Goal: Information Seeking & Learning: Learn about a topic

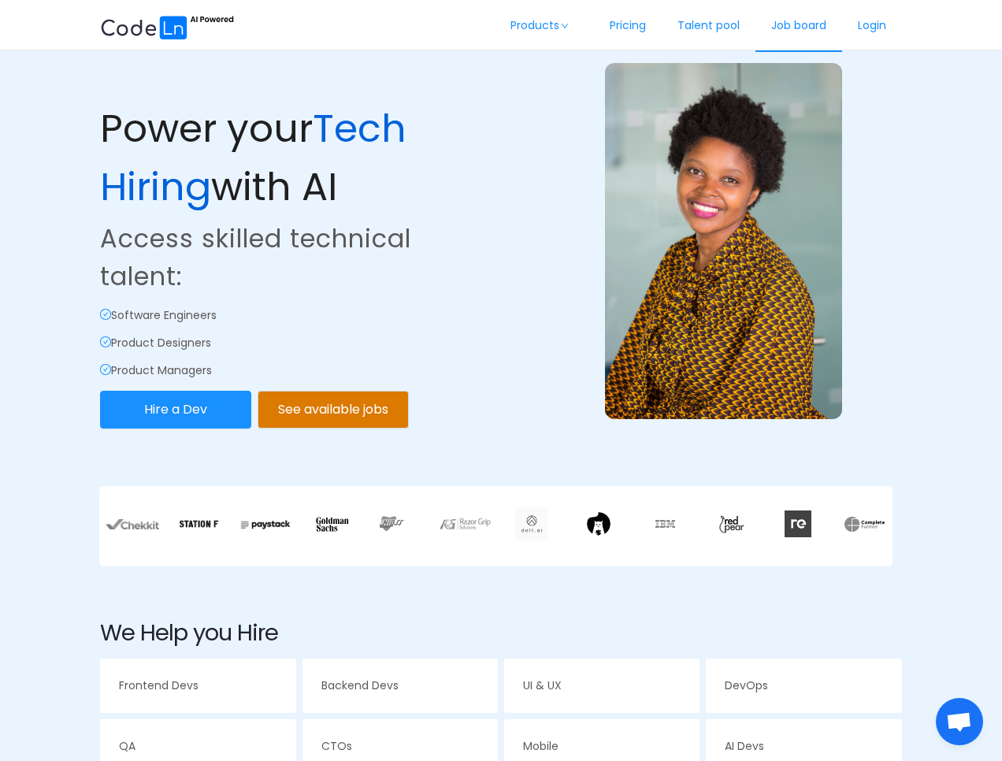
click at [791, 24] on link "Job board" at bounding box center [798, 26] width 87 height 52
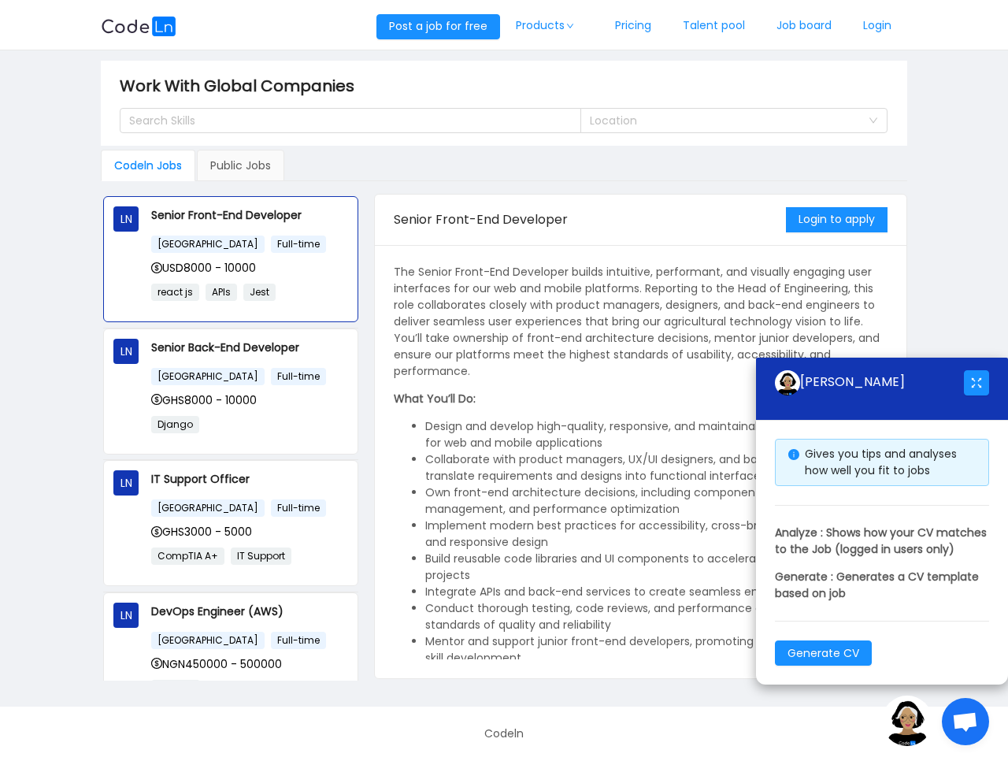
scroll to position [94, 0]
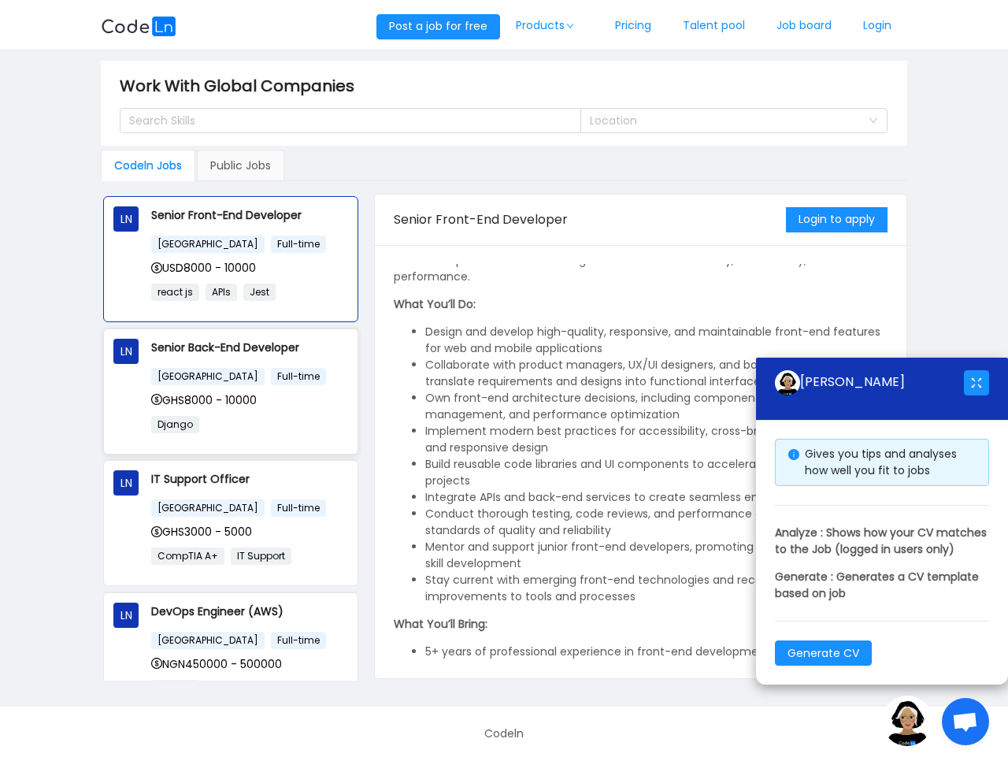
click at [261, 413] on div "[GEOGRAPHIC_DATA] Full-time GHS8000 - 10000 Django" at bounding box center [249, 405] width 197 height 77
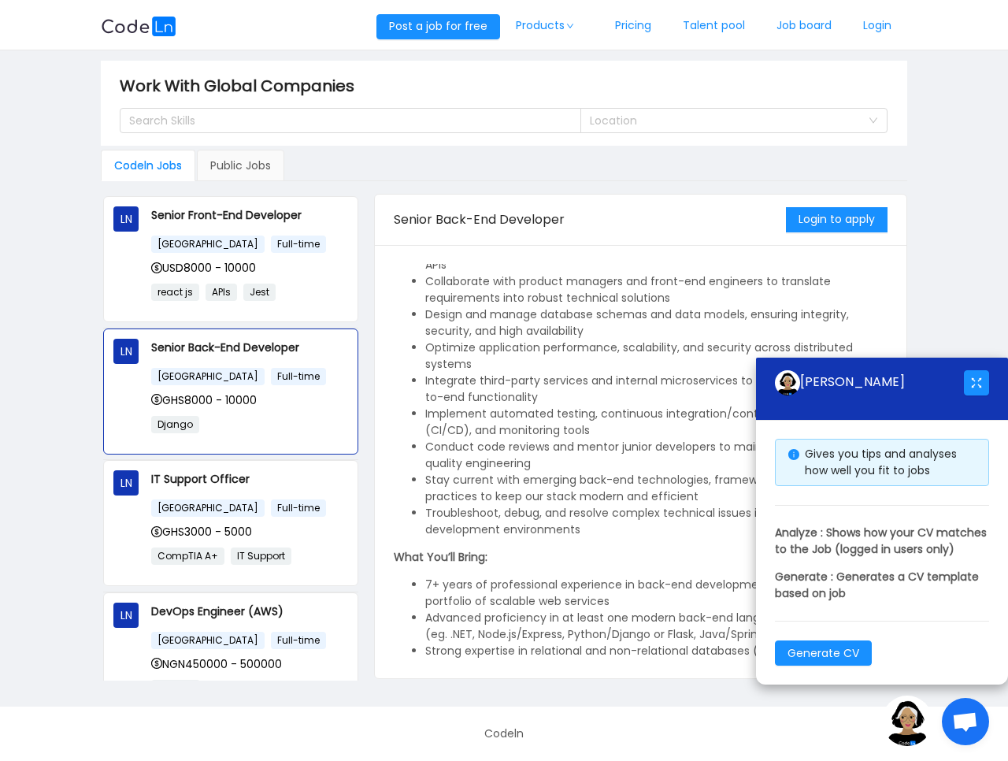
scroll to position [189, 0]
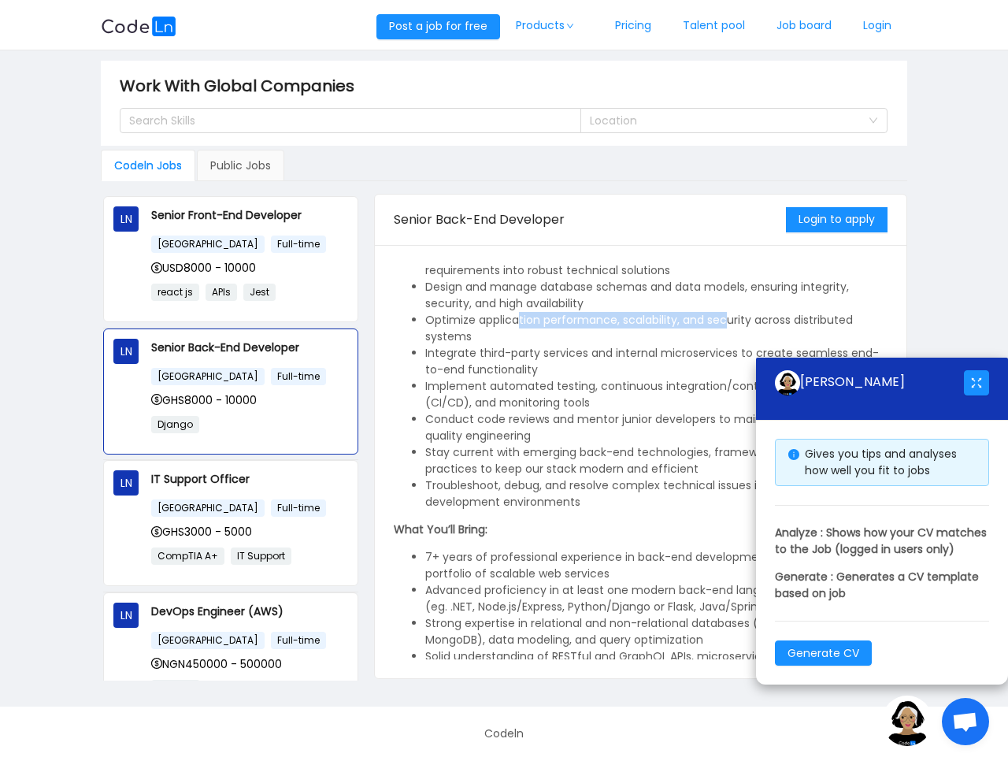
drag, startPoint x: 517, startPoint y: 324, endPoint x: 723, endPoint y: 325, distance: 206.3
click at [723, 325] on li "Optimize application performance, scalability, and security across distributed …" at bounding box center [656, 328] width 462 height 33
drag, startPoint x: 528, startPoint y: 350, endPoint x: 783, endPoint y: 361, distance: 256.1
click at [632, 352] on li "Integrate third-party services and internal microservices to create seamless en…" at bounding box center [656, 361] width 462 height 33
click at [981, 370] on button "button" at bounding box center [976, 382] width 25 height 25
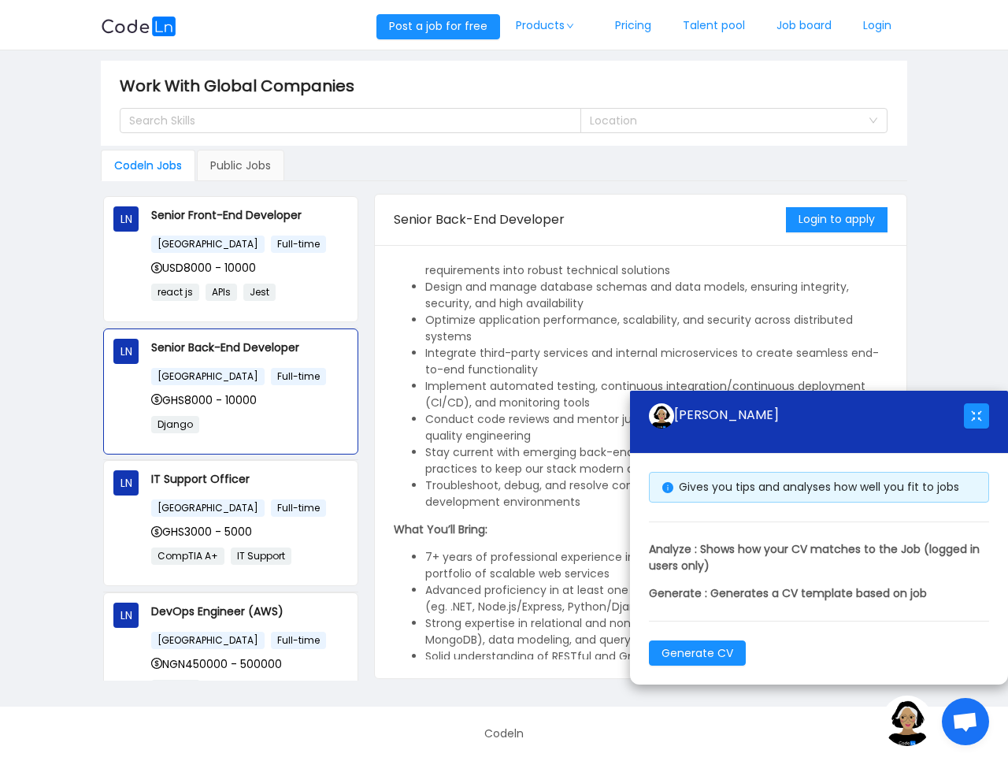
click at [995, 429] on div "[PERSON_NAME]" at bounding box center [819, 422] width 378 height 63
click at [977, 419] on button "button" at bounding box center [976, 415] width 25 height 25
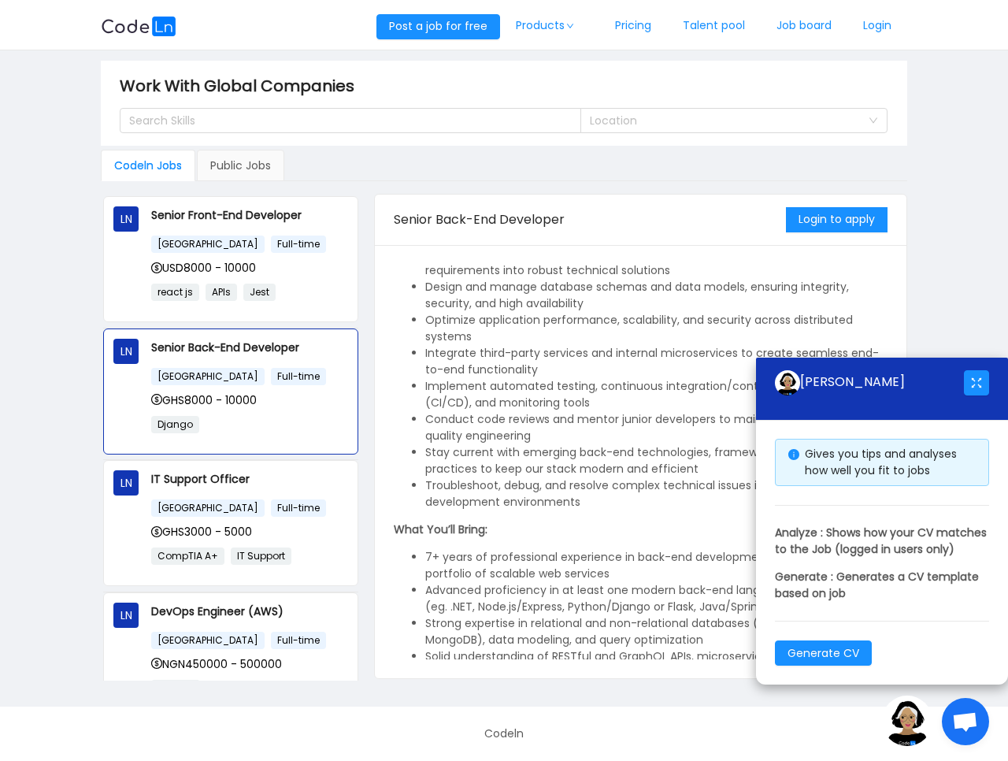
click at [968, 720] on span "Open chat" at bounding box center [965, 723] width 26 height 22
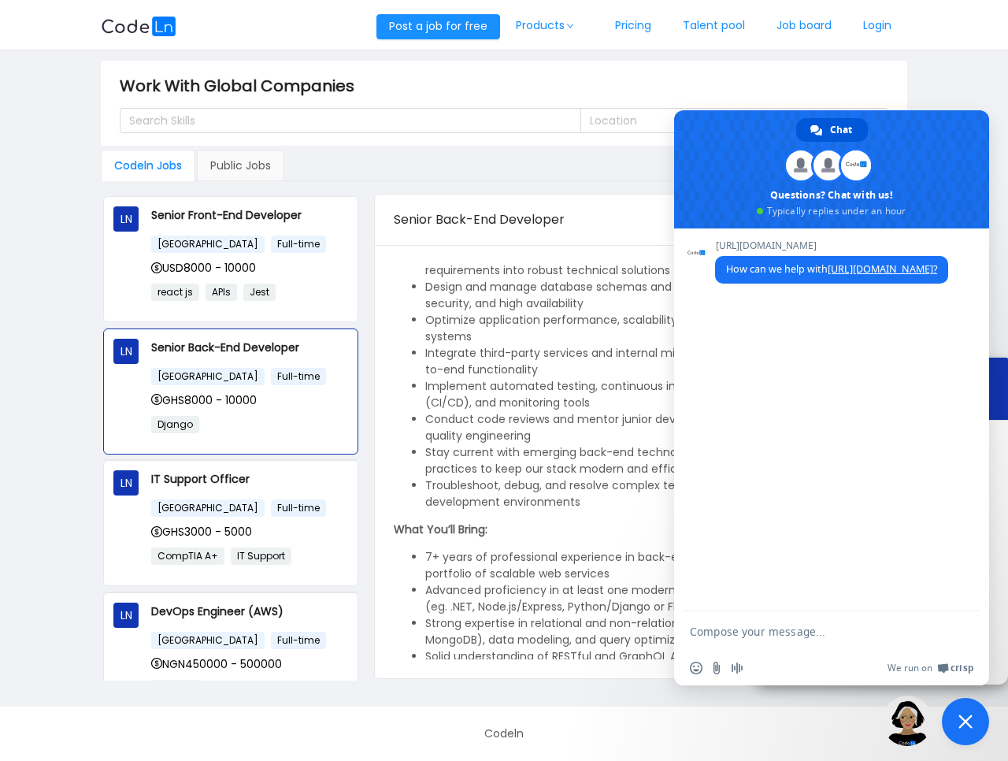
click at [916, 722] on img at bounding box center [907, 720] width 50 height 50
click at [960, 724] on span "Close chat" at bounding box center [965, 721] width 14 height 14
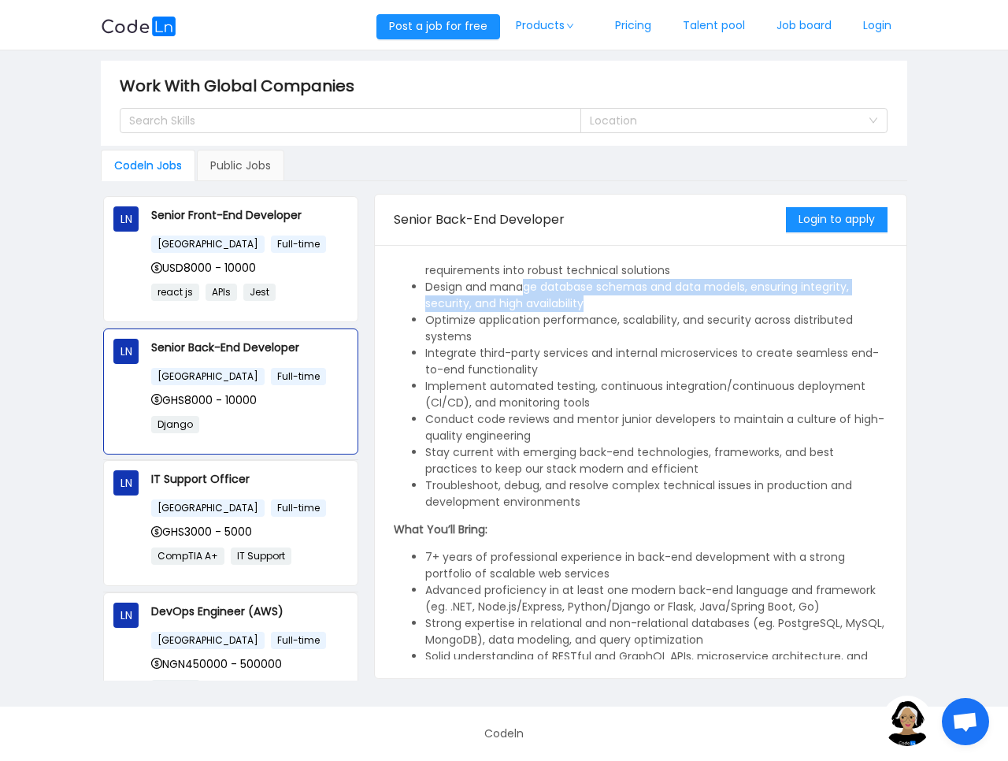
drag, startPoint x: 565, startPoint y: 283, endPoint x: 698, endPoint y: 308, distance: 135.3
click at [698, 308] on li "Design and manage database schemas and data models, ensuring integrity, securit…" at bounding box center [656, 295] width 462 height 33
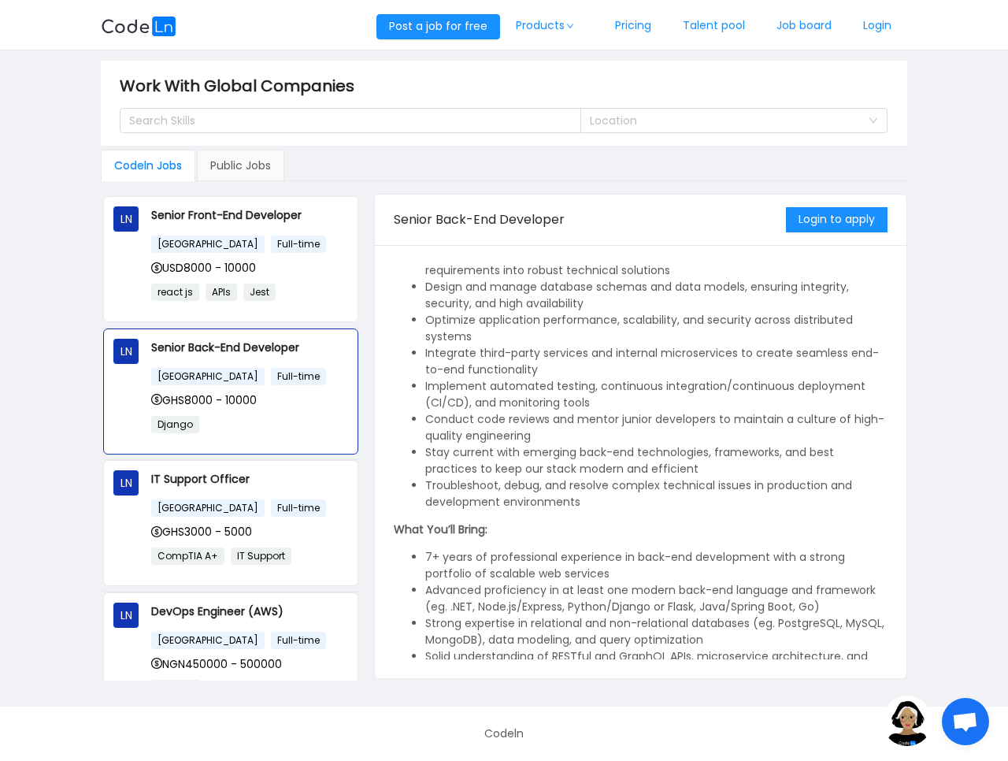
click at [493, 324] on li "Optimize application performance, scalability, and security across distributed …" at bounding box center [656, 328] width 462 height 33
drag, startPoint x: 611, startPoint y: 318, endPoint x: 753, endPoint y: 327, distance: 142.8
click at [753, 327] on li "Optimize application performance, scalability, and security across distributed …" at bounding box center [656, 328] width 462 height 33
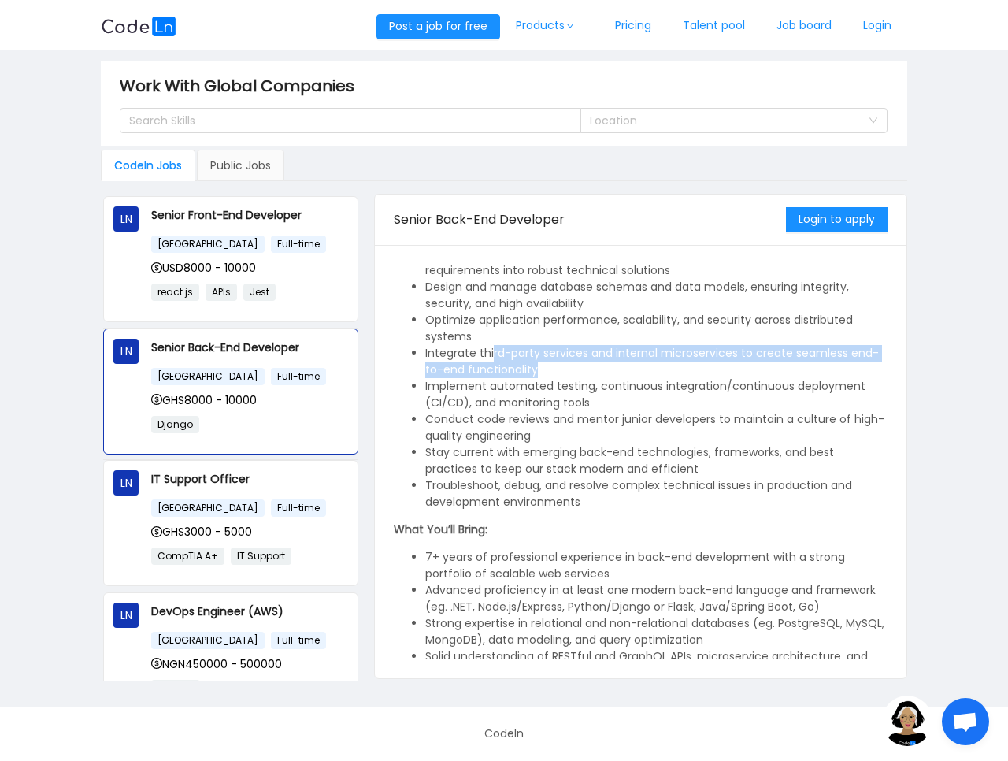
drag, startPoint x: 491, startPoint y: 357, endPoint x: 801, endPoint y: 361, distance: 309.5
click at [801, 361] on li "Integrate third-party services and internal microservices to create seamless en…" at bounding box center [656, 361] width 462 height 33
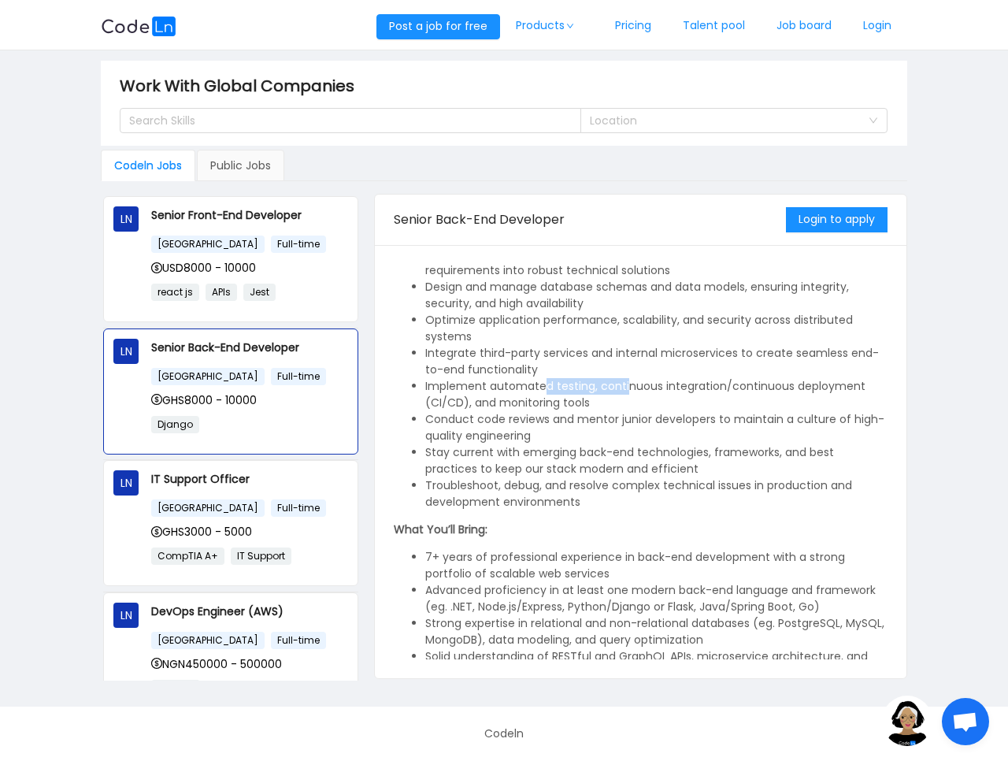
drag, startPoint x: 577, startPoint y: 391, endPoint x: 595, endPoint y: 402, distance: 21.2
click at [622, 396] on li "Implement automated testing, continuous integration/continuous deployment (CI/C…" at bounding box center [656, 394] width 462 height 33
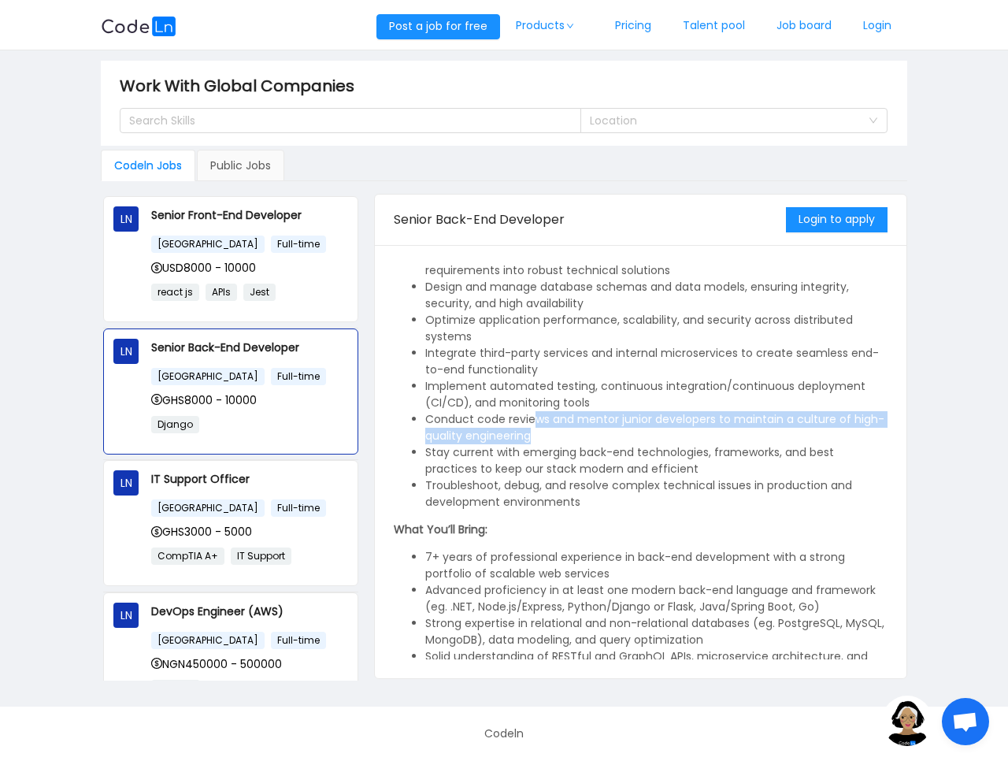
drag, startPoint x: 537, startPoint y: 420, endPoint x: 774, endPoint y: 435, distance: 237.4
click at [774, 435] on li "Conduct code reviews and mentor junior developers to maintain a culture of high…" at bounding box center [656, 427] width 462 height 33
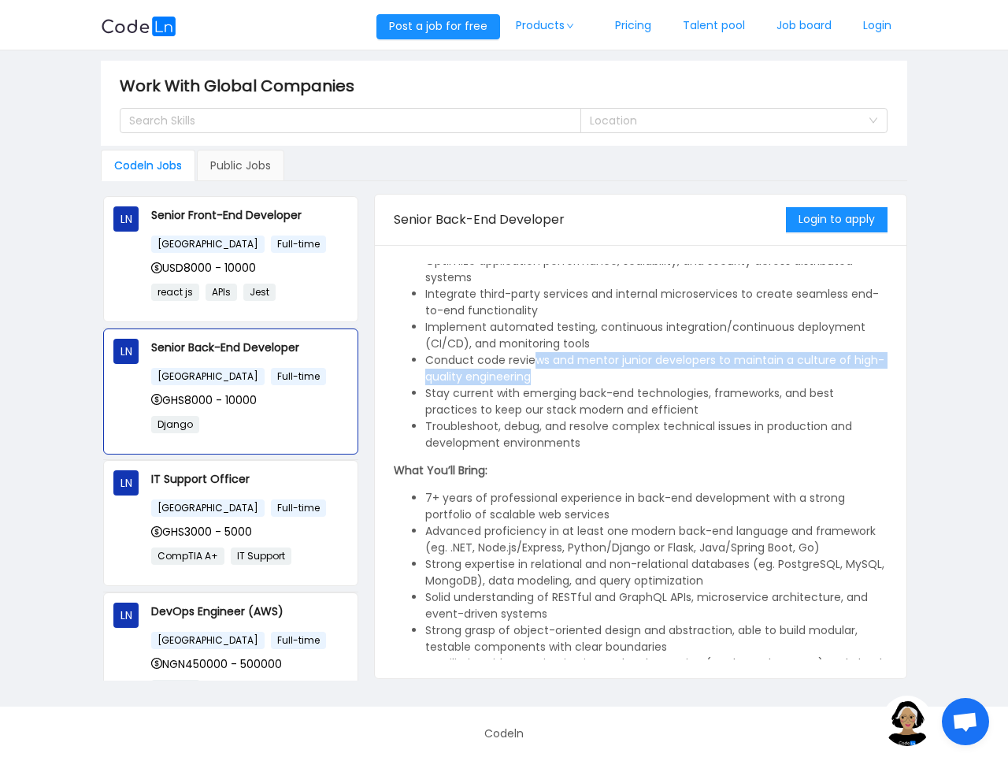
scroll to position [283, 0]
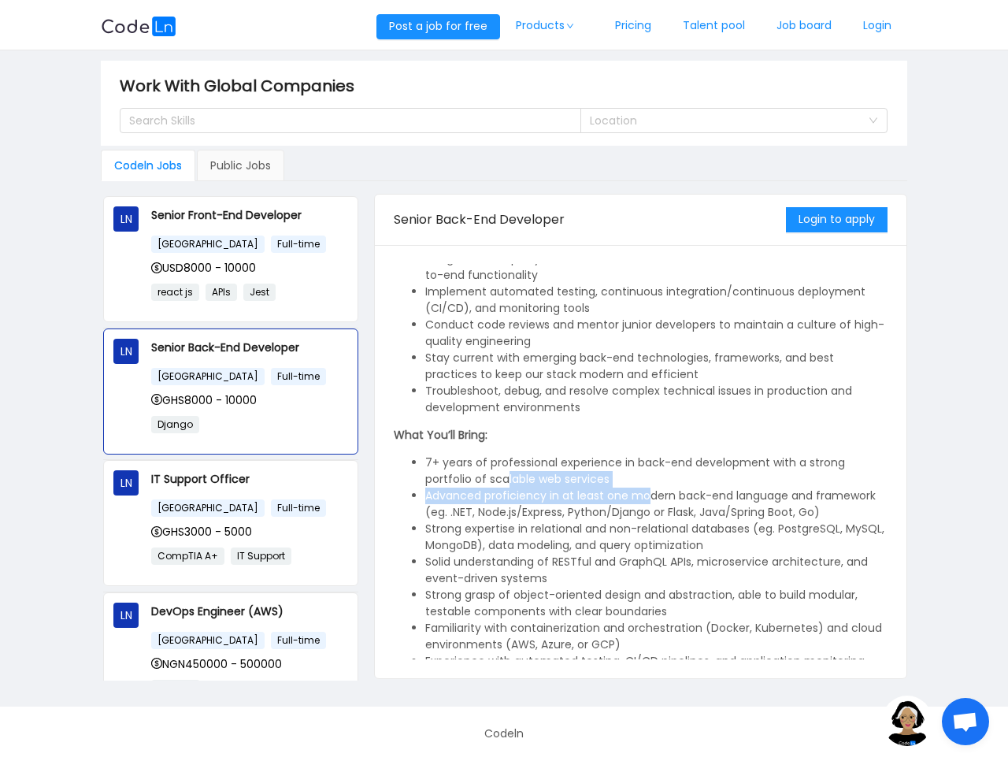
drag, startPoint x: 510, startPoint y: 481, endPoint x: 648, endPoint y: 487, distance: 137.9
click at [648, 487] on ul "7+ years of professional experience in back-end development with a strong portf…" at bounding box center [641, 619] width 494 height 331
click at [648, 487] on li "Advanced proficiency in at least one modern back-end language and framework (eg…" at bounding box center [656, 503] width 462 height 33
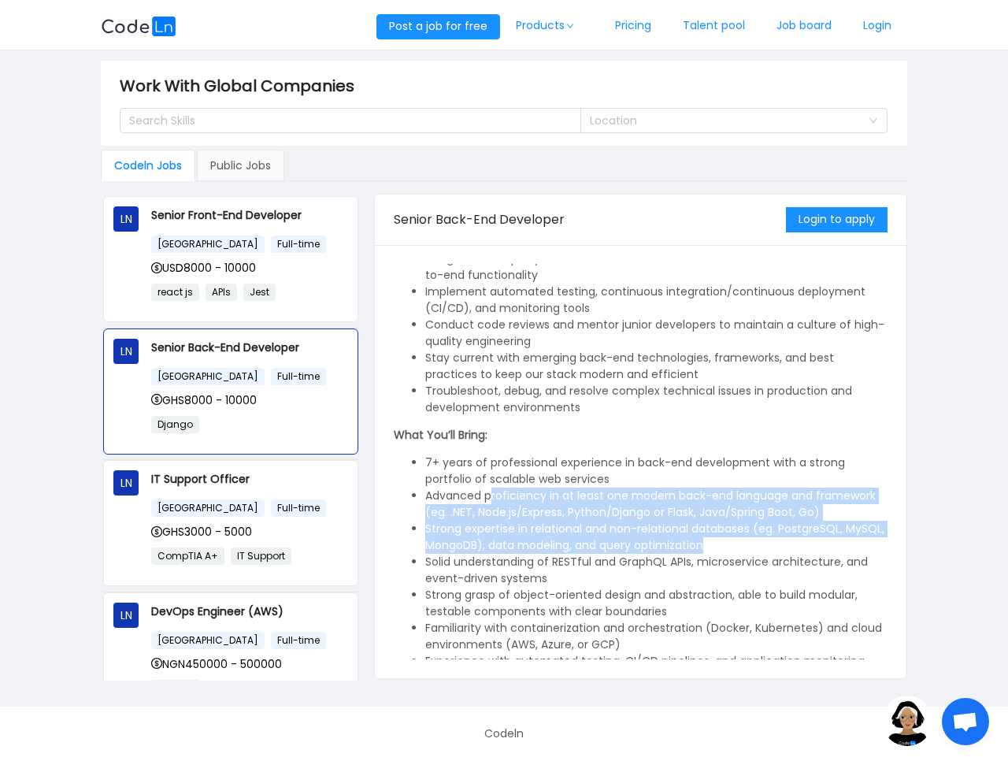
drag, startPoint x: 491, startPoint y: 499, endPoint x: 761, endPoint y: 543, distance: 273.6
click at [761, 543] on ul "7+ years of professional experience in back-end development with a strong portf…" at bounding box center [641, 619] width 494 height 331
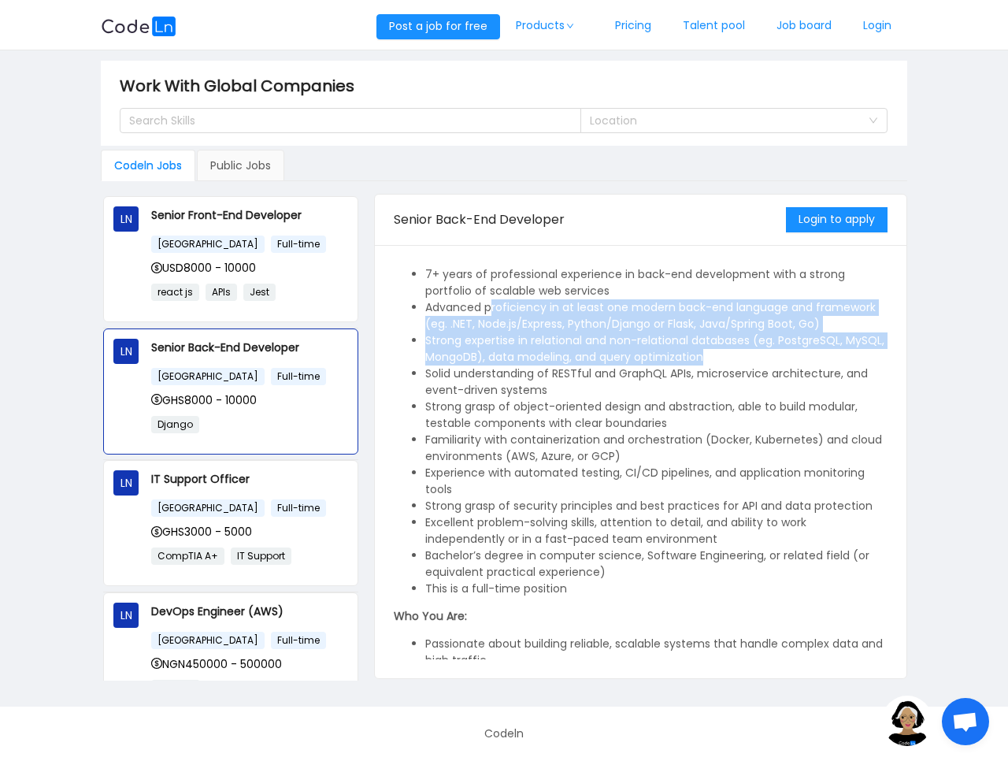
scroll to position [472, 0]
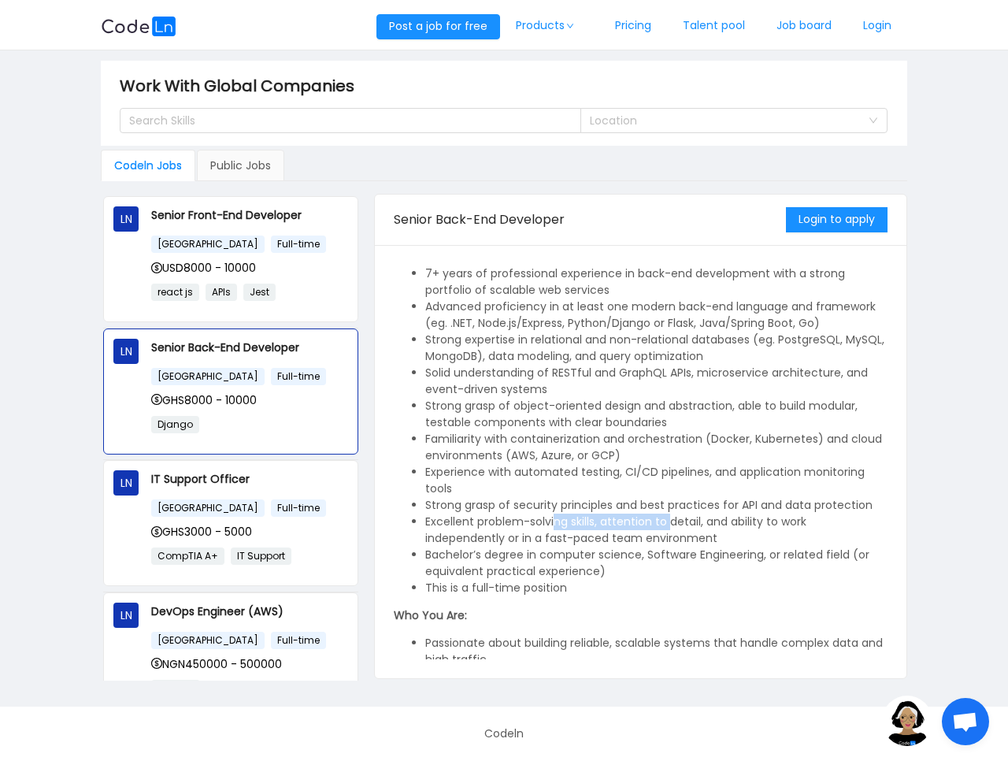
drag, startPoint x: 552, startPoint y: 515, endPoint x: 674, endPoint y: 519, distance: 122.1
click at [674, 519] on li "Excellent problem-solving skills, attention to detail, and ability to work inde…" at bounding box center [656, 529] width 462 height 33
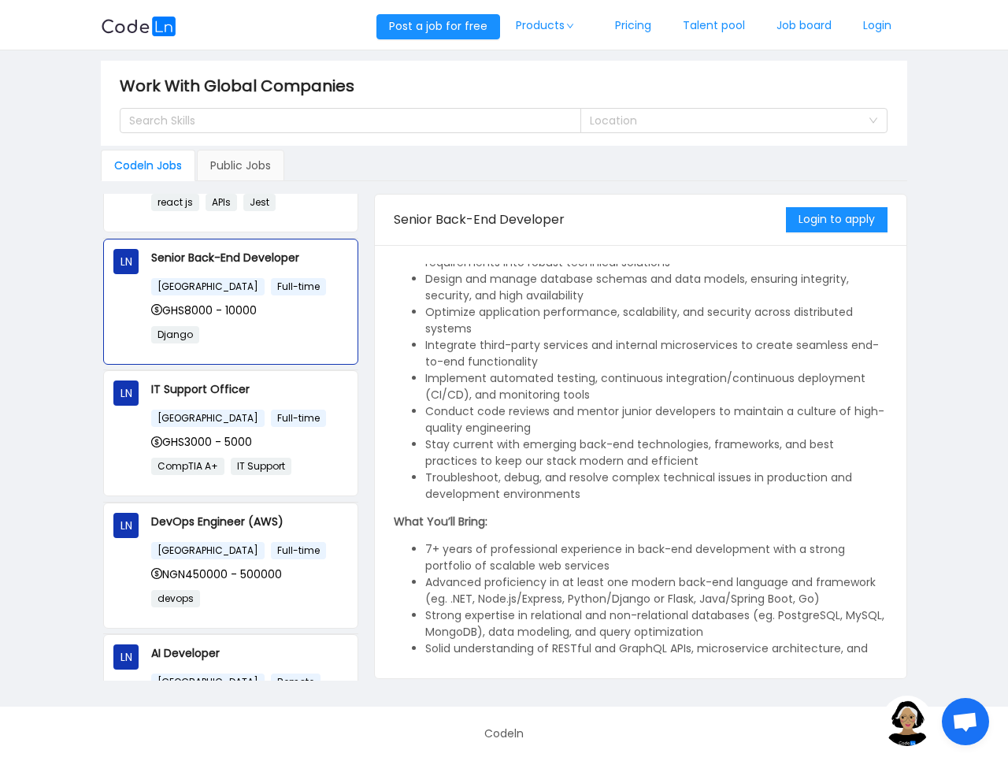
scroll to position [189, 0]
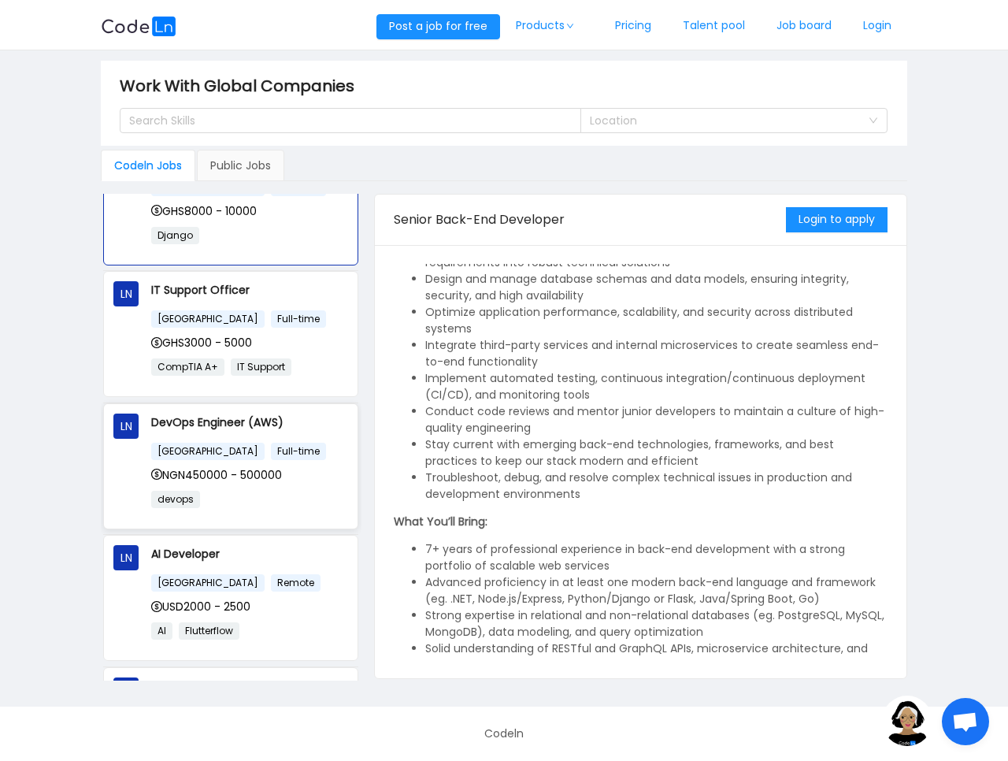
click at [264, 468] on span "NGN450000 - 500000" at bounding box center [216, 475] width 131 height 16
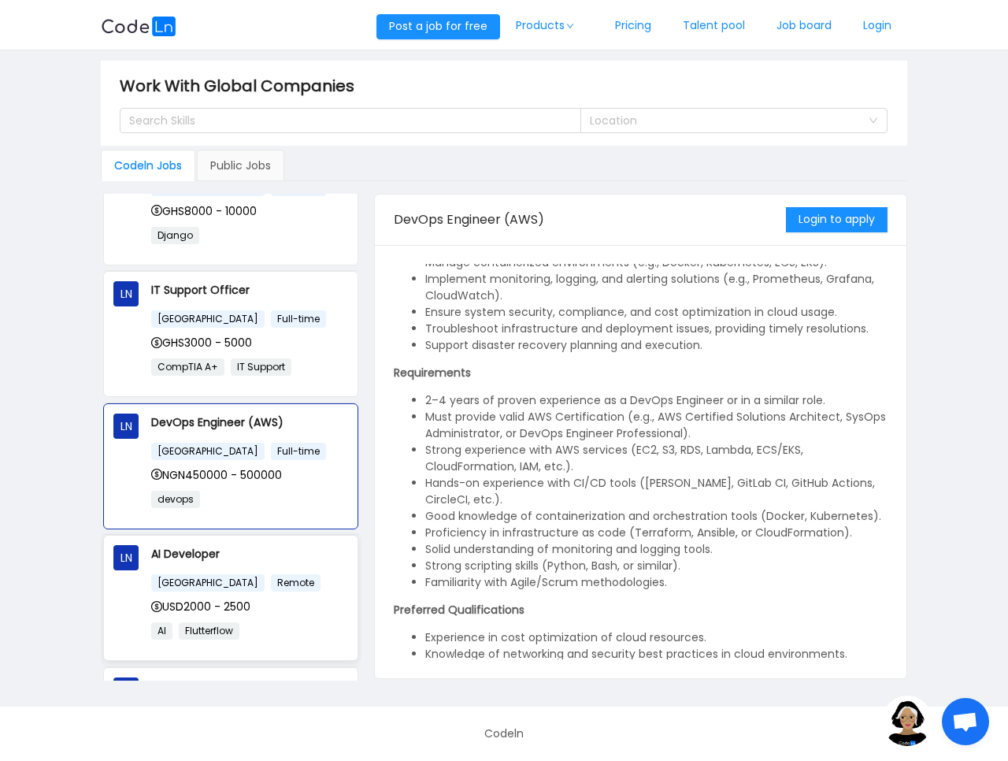
click at [262, 628] on p "AI Flutterflow" at bounding box center [249, 630] width 197 height 18
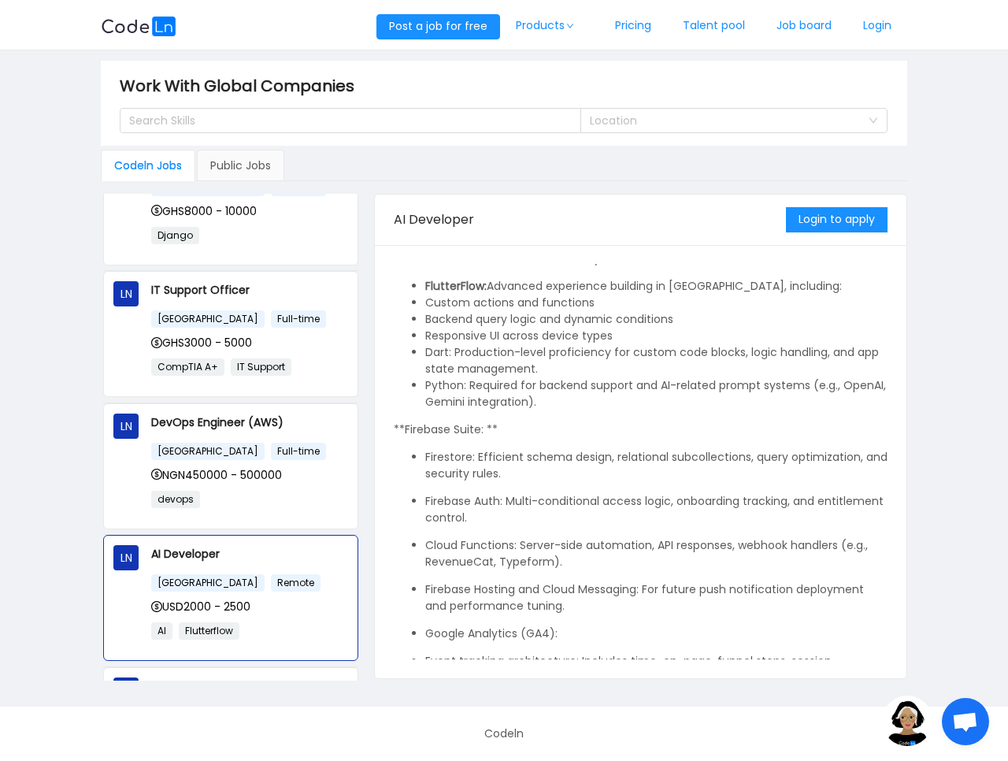
scroll to position [0, 0]
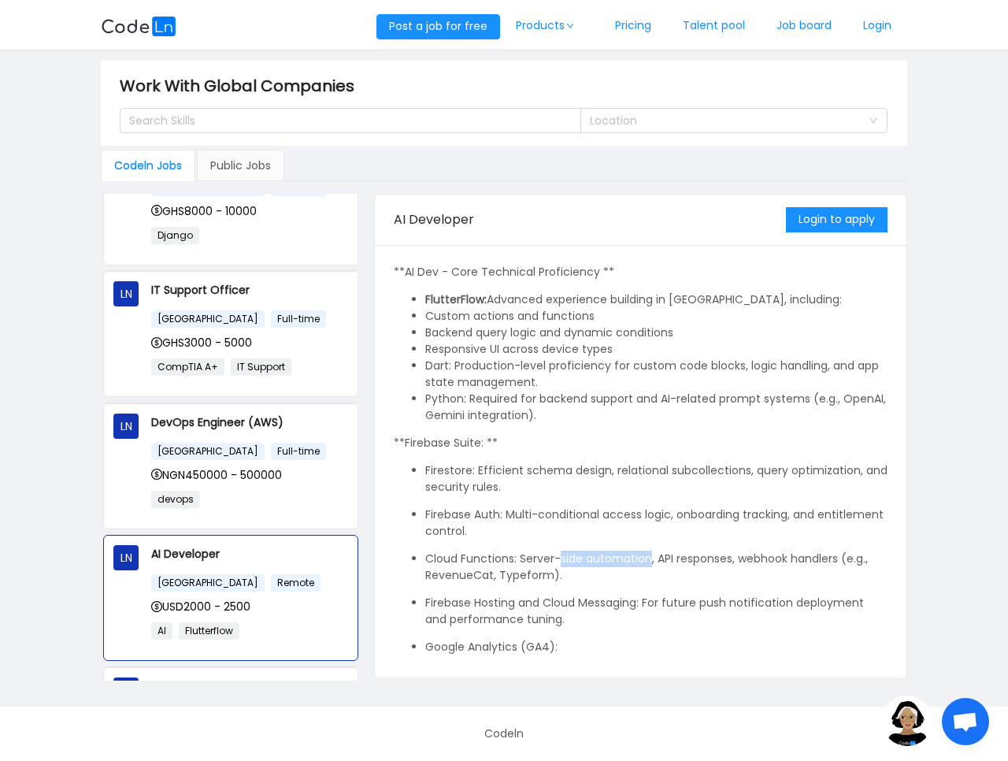
drag, startPoint x: 641, startPoint y: 564, endPoint x: 649, endPoint y: 565, distance: 7.9
click at [649, 565] on p "Cloud Functions: Server-side automation, API responses, webhook handlers (e.g.,…" at bounding box center [656, 566] width 462 height 33
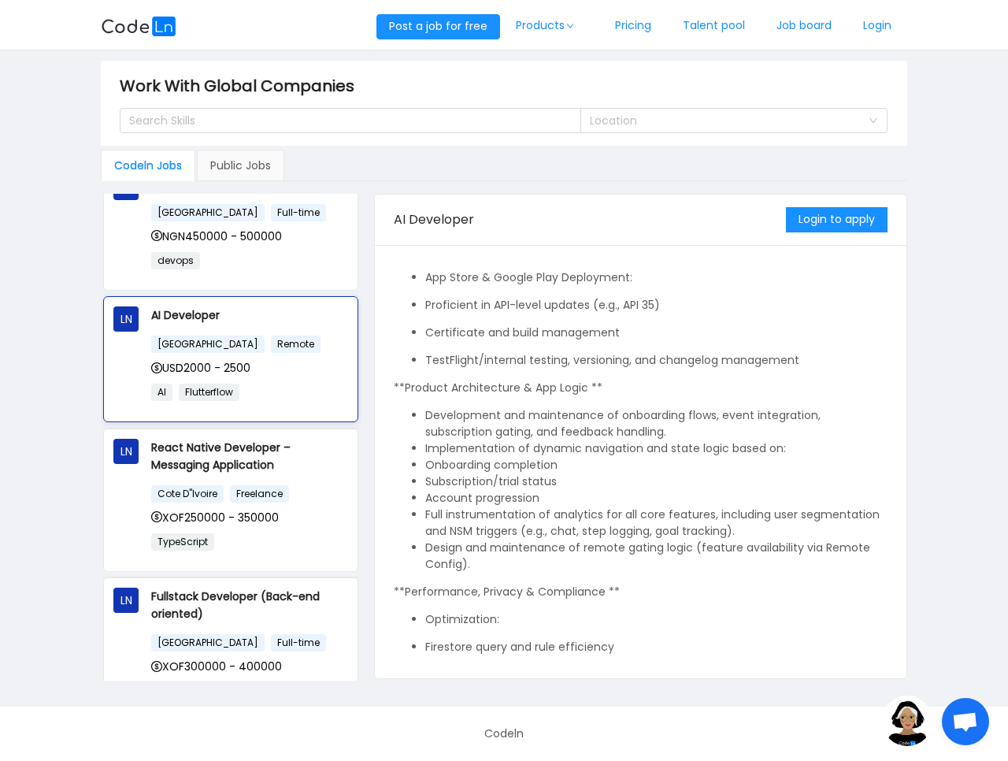
scroll to position [472, 0]
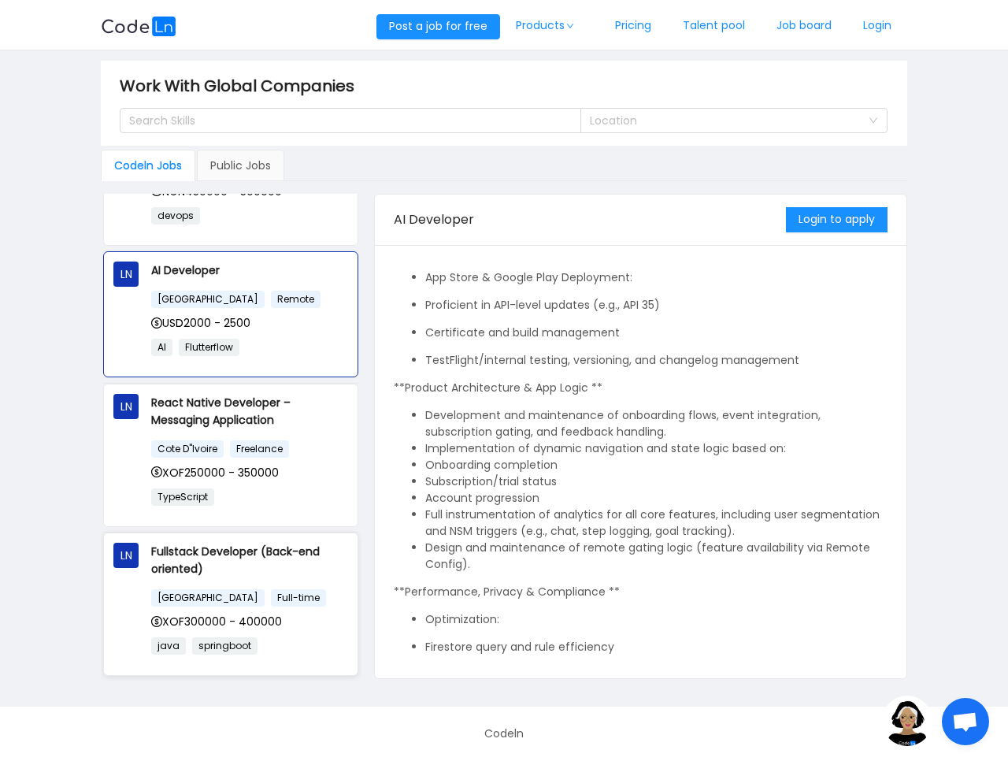
click at [313, 582] on div "Fullstack Developer (Back-end oriented) [GEOGRAPHIC_DATA] Full-time XOF300000 -…" at bounding box center [249, 603] width 197 height 123
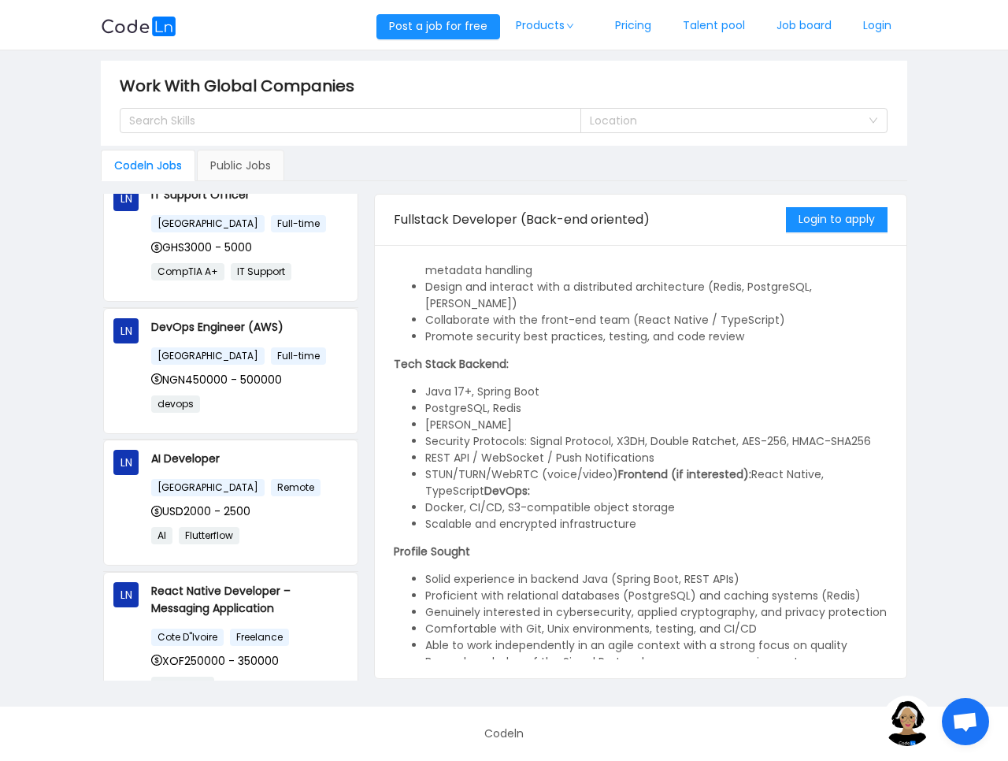
scroll to position [283, 0]
click at [244, 164] on div "Public Jobs" at bounding box center [240, 165] width 87 height 31
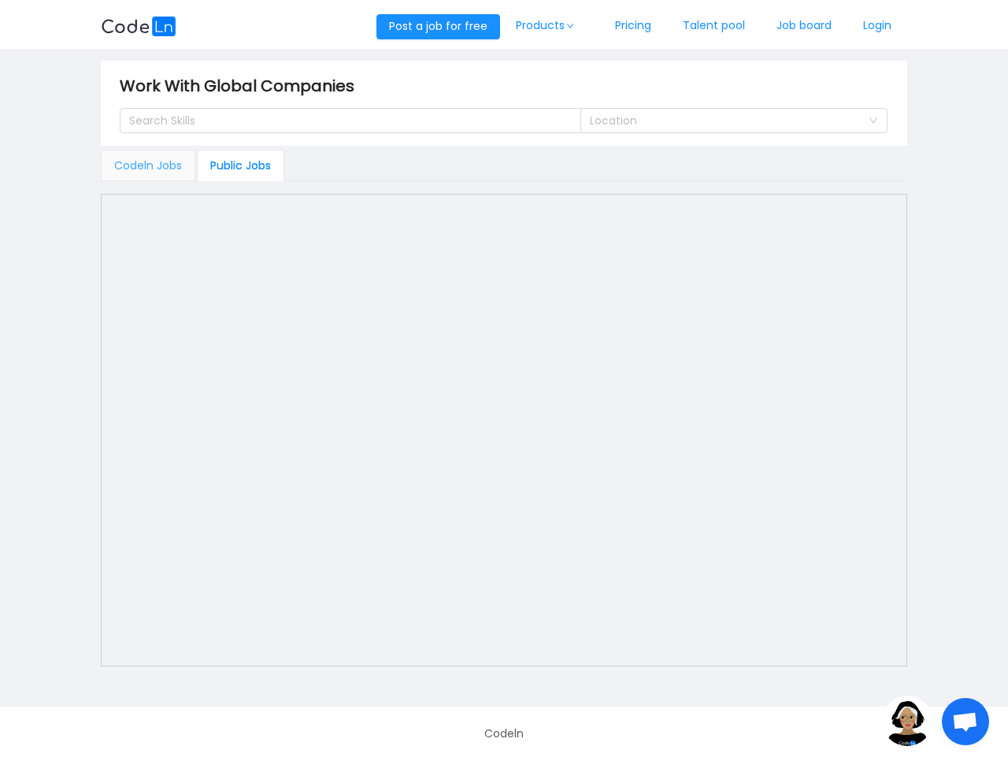
click at [167, 168] on div "Codeln Jobs" at bounding box center [148, 165] width 94 height 31
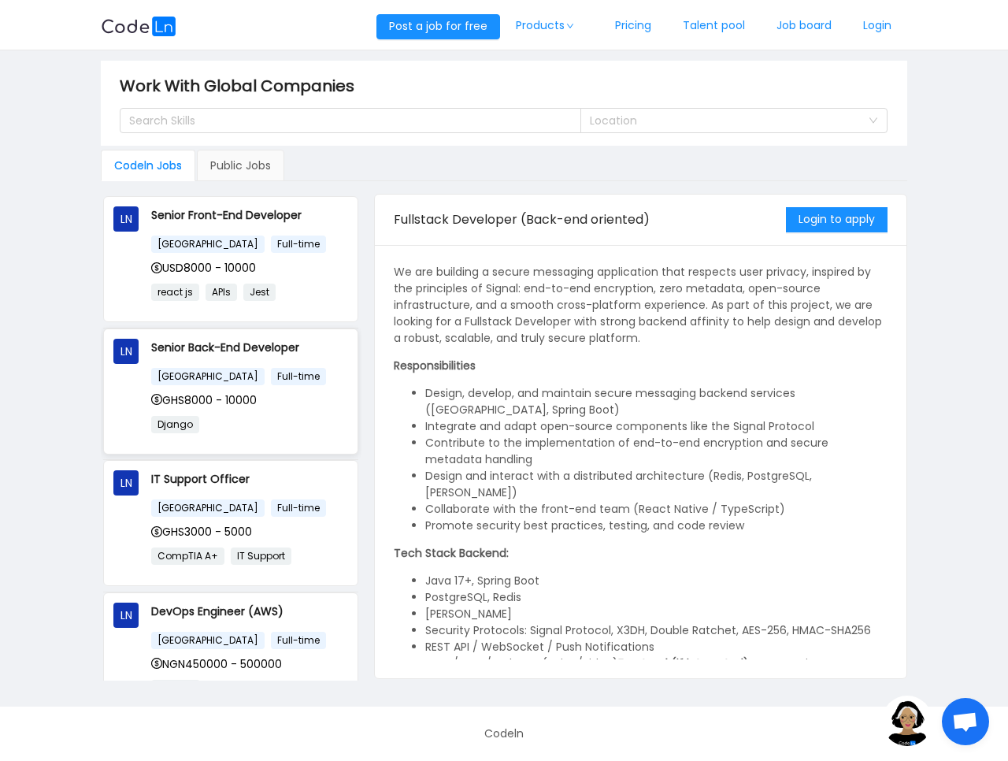
click at [261, 403] on div "GHS8000 - 10000" at bounding box center [249, 399] width 197 height 17
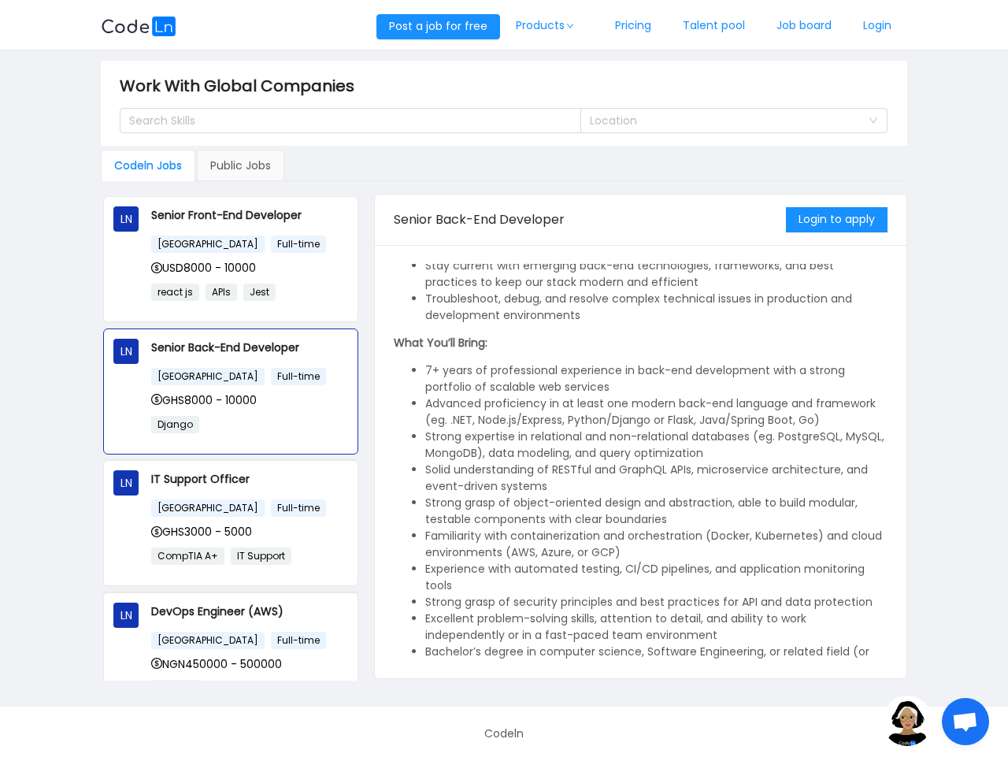
scroll to position [378, 0]
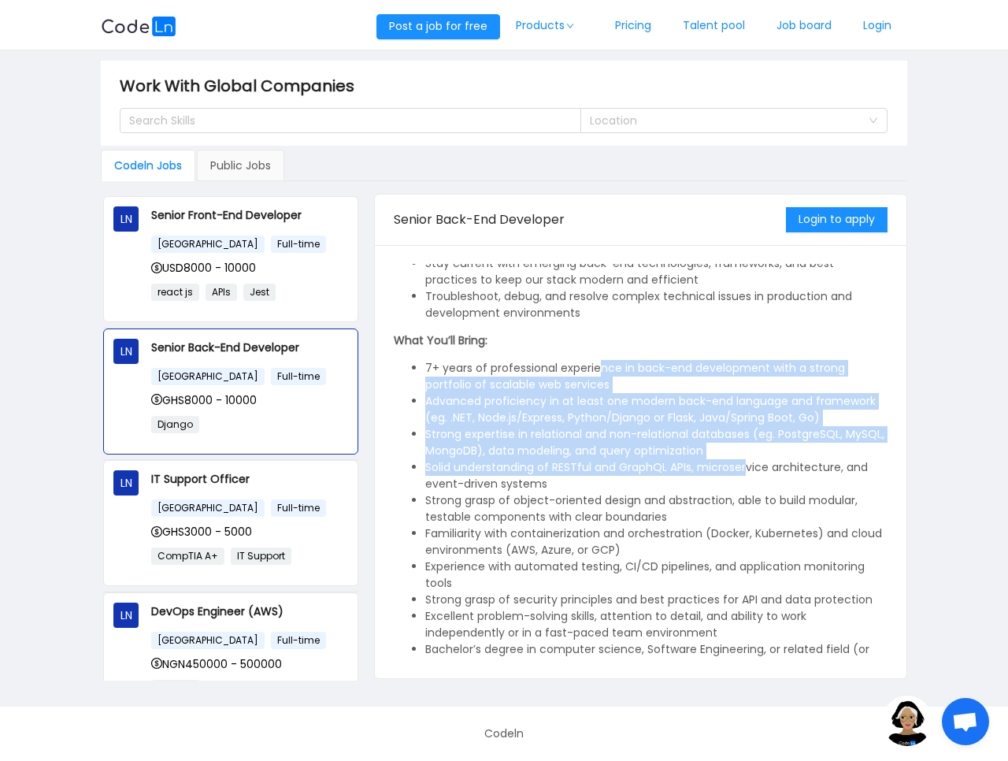
drag, startPoint x: 722, startPoint y: 377, endPoint x: 747, endPoint y: 475, distance: 100.8
click at [747, 475] on ul "7+ years of professional experience in back-end development with a strong portf…" at bounding box center [641, 525] width 494 height 331
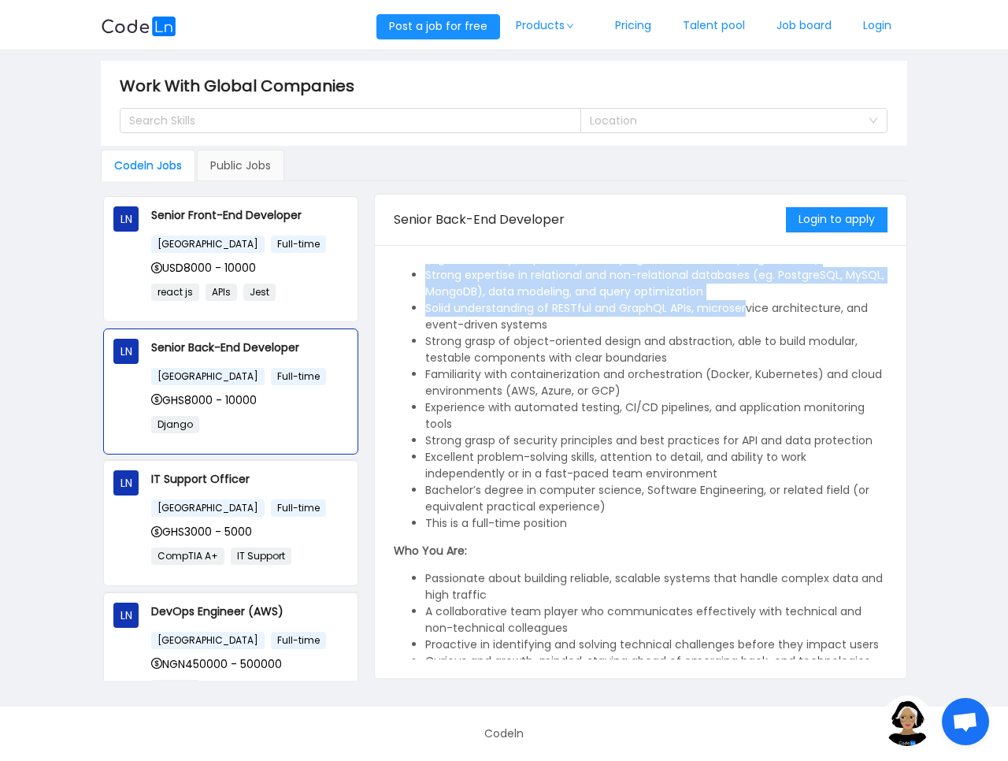
scroll to position [575, 0]
